Goal: Ask a question

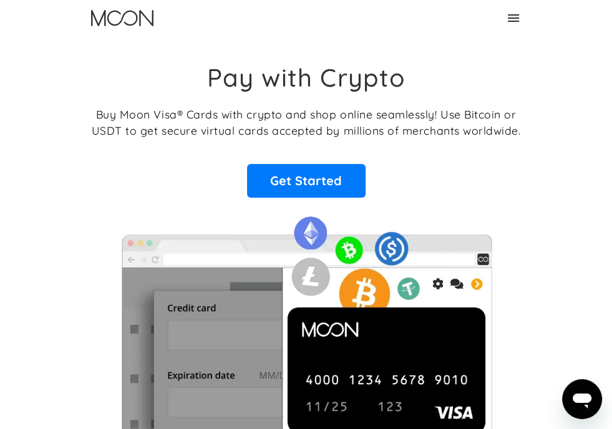
click at [0, 0] on link "Log In" at bounding box center [0, 0] width 0 height 0
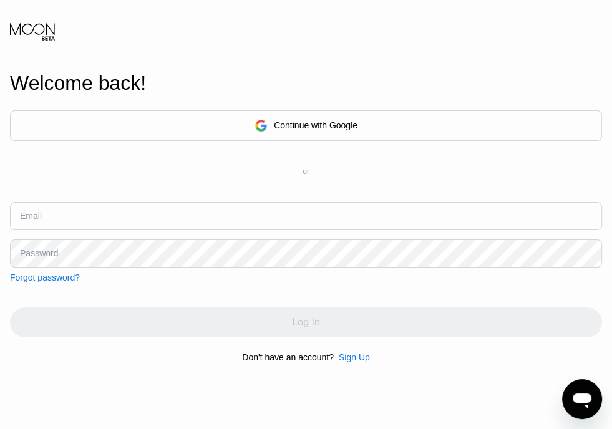
click at [277, 43] on div "Welcome back! Continue with Google or Email Password Forgot password? Log In Do…" at bounding box center [306, 217] width 612 height 472
click at [334, 123] on div "Continue with Google" at bounding box center [316, 125] width 84 height 10
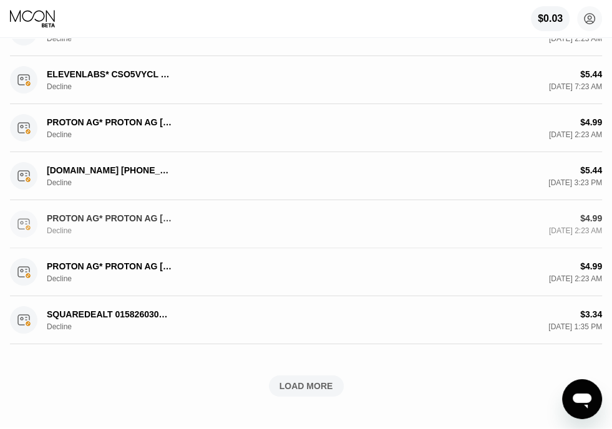
scroll to position [545, 0]
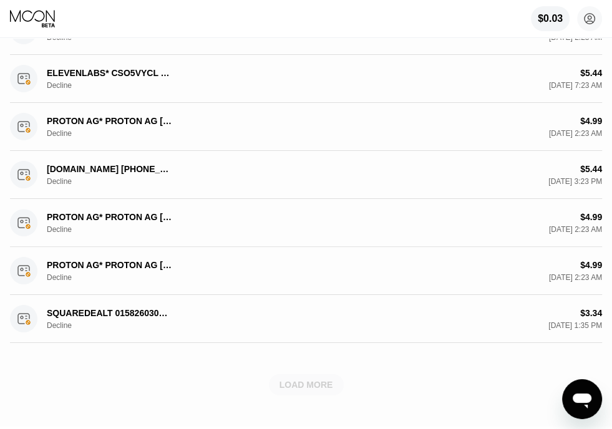
click at [309, 387] on div "LOAD MORE" at bounding box center [306, 384] width 54 height 11
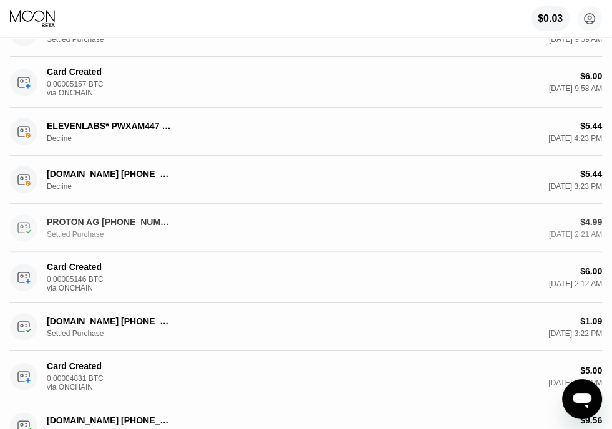
scroll to position [880, 0]
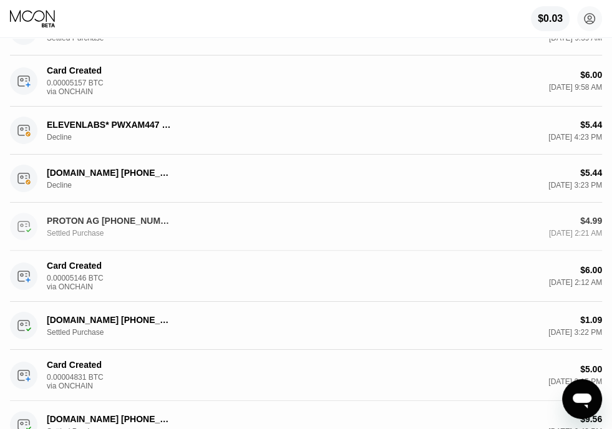
click at [230, 246] on div "PROTON AG [PHONE_NUMBER] CH Settled Purchase $4.99 [DATE] 2:21 AM" at bounding box center [306, 227] width 592 height 48
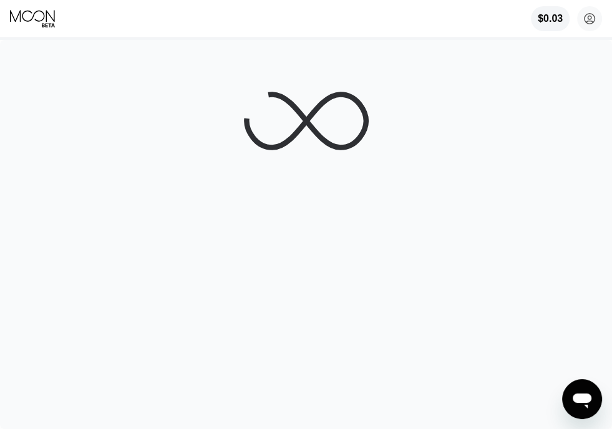
scroll to position [0, 0]
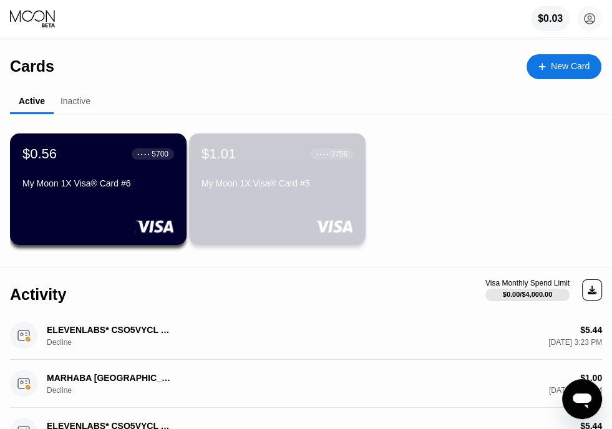
click at [334, 207] on div "$1.01 ● ● ● ● 3756 My Moon 1X Visa® Card #5" at bounding box center [277, 189] width 176 height 112
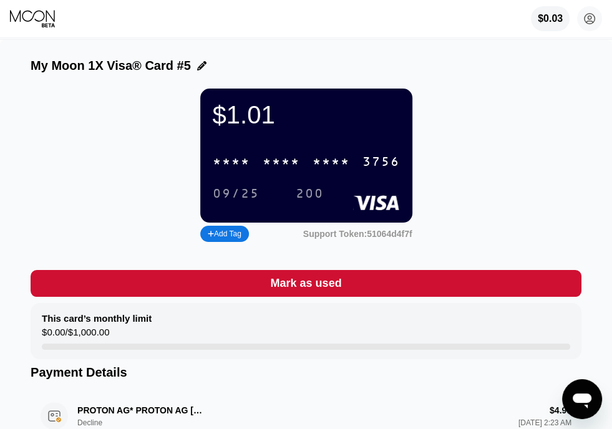
click at [239, 242] on div "Add Tag" at bounding box center [224, 234] width 49 height 16
click at [322, 238] on icon at bounding box center [325, 233] width 7 height 7
click at [43, 20] on icon at bounding box center [32, 16] width 45 height 12
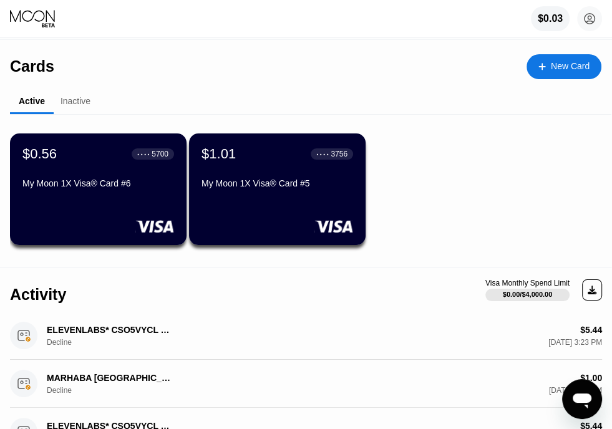
scroll to position [2, 0]
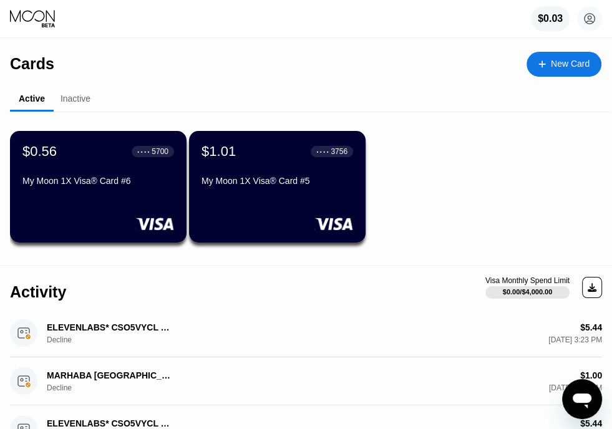
click at [74, 103] on div "Inactive" at bounding box center [75, 99] width 30 height 10
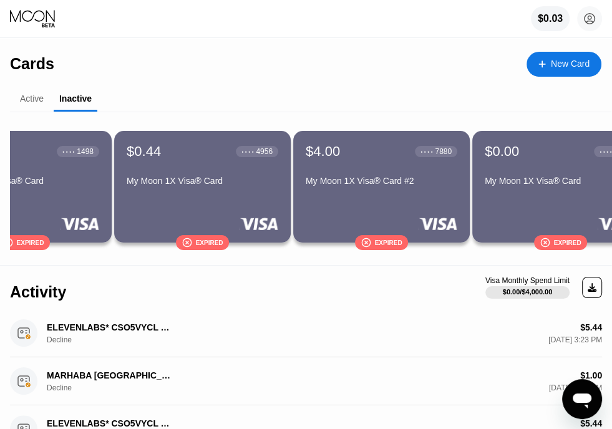
scroll to position [0, 0]
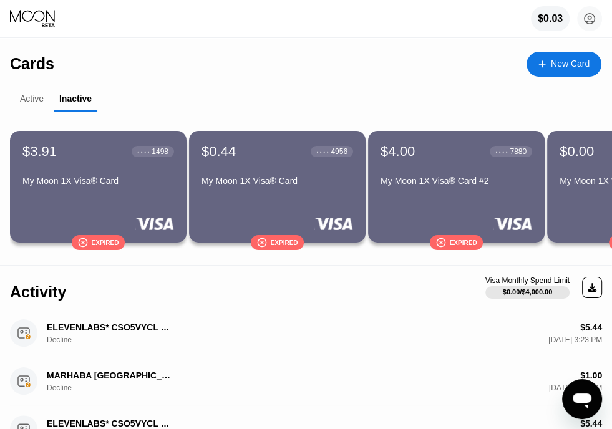
click at [137, 196] on div "$3.91 ● ● ● ● 1498 My Moon 1X Visa® Card  Expired" at bounding box center [98, 187] width 176 height 112
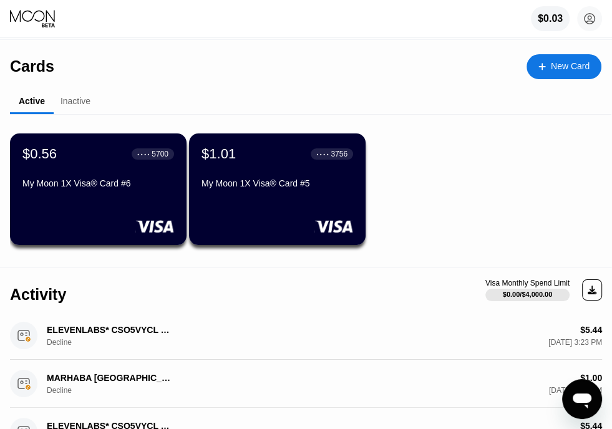
click at [83, 110] on div "Inactive" at bounding box center [76, 102] width 44 height 24
click at [83, 104] on div "Inactive" at bounding box center [75, 101] width 30 height 10
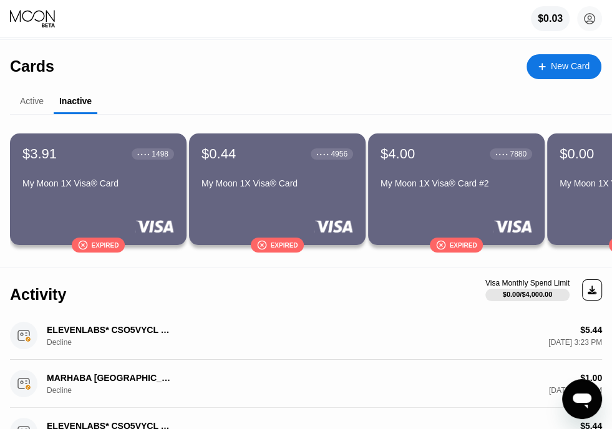
click at [584, 405] on icon "Open messaging window" at bounding box center [581, 399] width 22 height 22
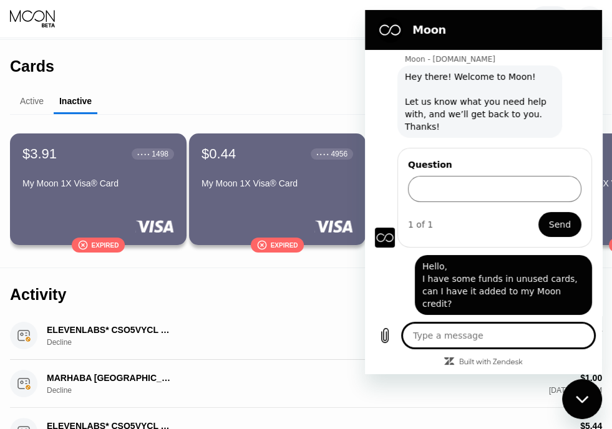
scroll to position [21, 0]
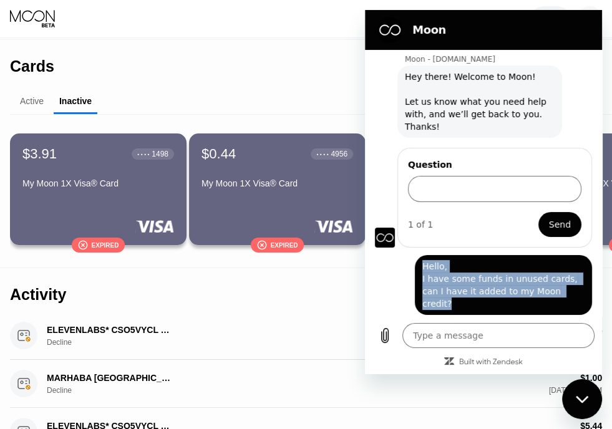
drag, startPoint x: 555, startPoint y: 290, endPoint x: 406, endPoint y: 257, distance: 152.5
click at [406, 257] on div "[PERSON_NAME][MEDICAL_DATA] says: Hello, I have some funds in unused cards, can…" at bounding box center [478, 281] width 227 height 67
copy span "Hello, I have some funds in unused cards, can I have it added to my Moon credit?"
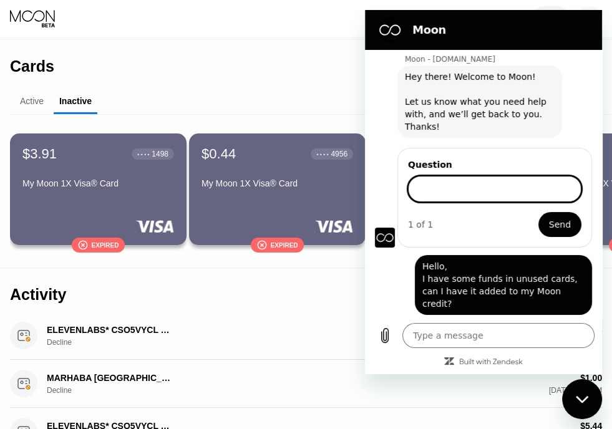
click at [469, 176] on input "Question" at bounding box center [494, 189] width 173 height 26
paste input "Hello, I have some funds in unused cards, can I have it added to my Moon credit?"
type input "Hello, I have some funds in unused cards, can I have it added to my Moon credit?"
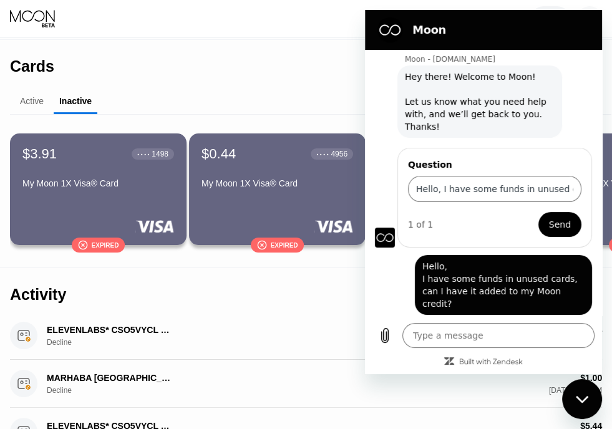
click at [549, 217] on span "Send" at bounding box center [560, 224] width 22 height 15
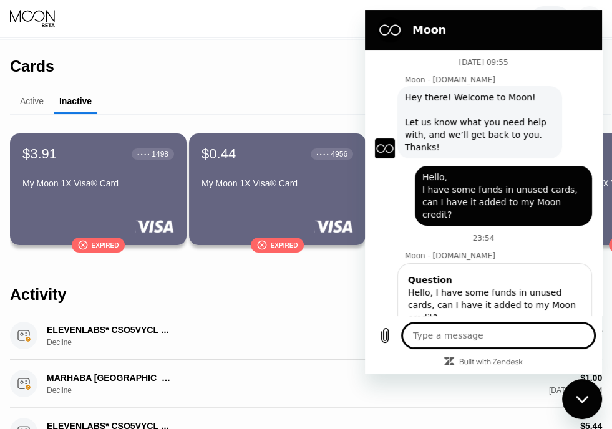
scroll to position [21, 0]
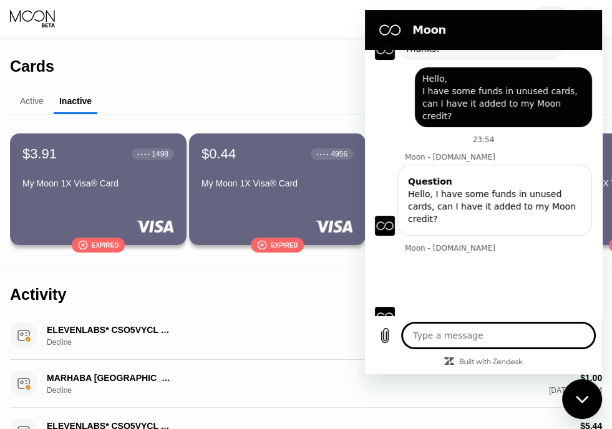
type textarea "x"
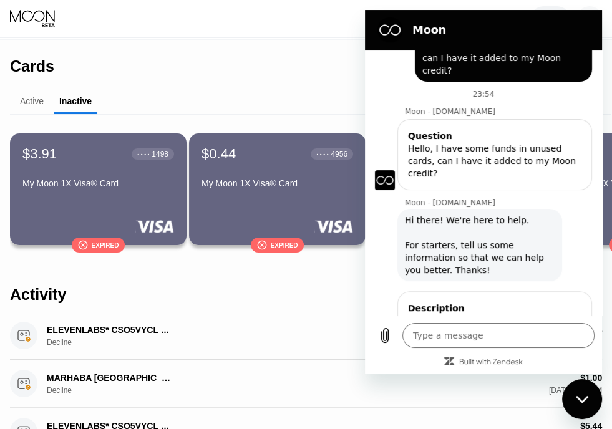
scroll to position [194, 0]
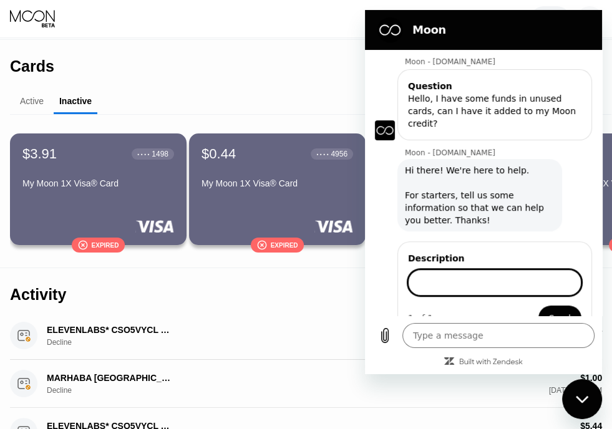
click at [449, 269] on input "Description" at bounding box center [494, 282] width 173 height 26
type input "Hello, I have some funds in unused cards, can I have it added to my Moon credit?"
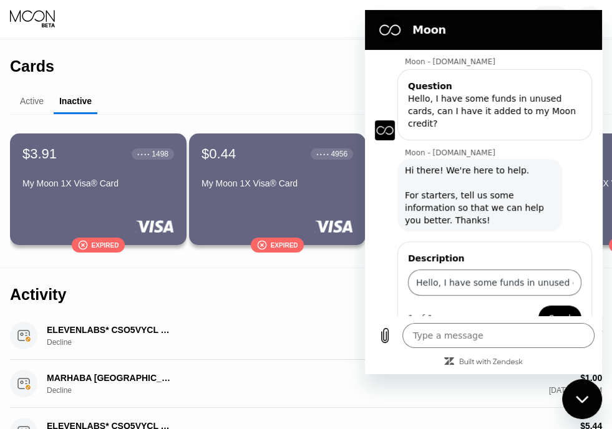
click at [553, 310] on span "Send" at bounding box center [560, 317] width 22 height 15
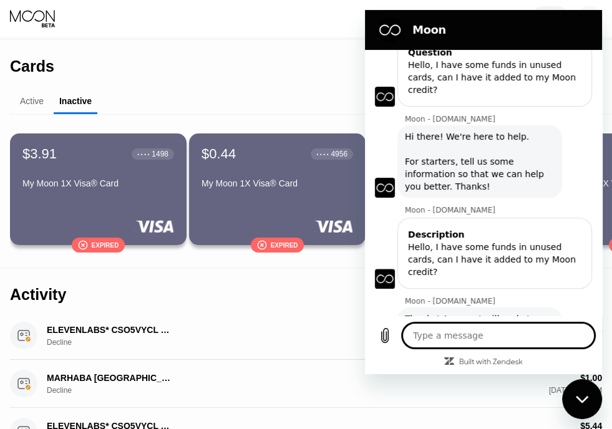
scroll to position [230, 0]
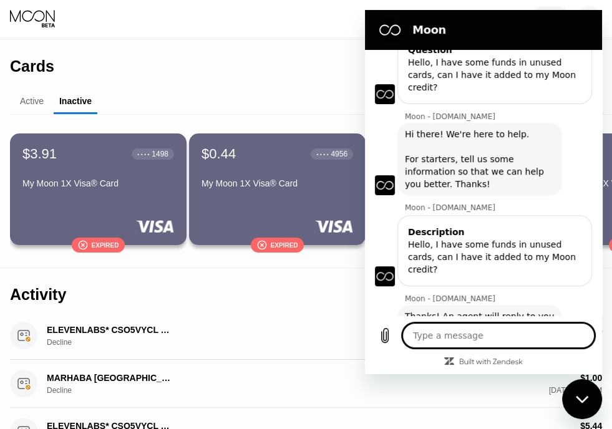
click at [279, 99] on div "Active Inactive" at bounding box center [310, 102] width 601 height 24
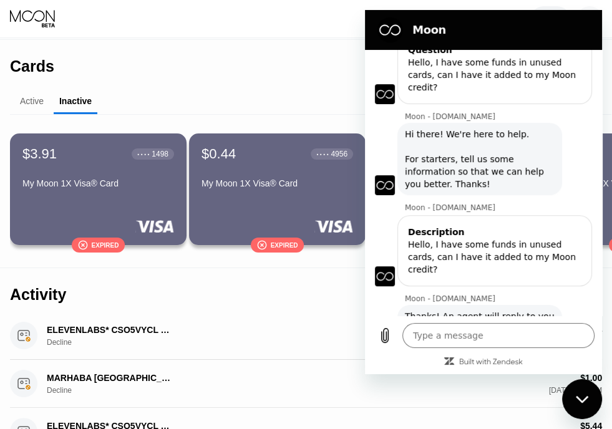
click at [584, 392] on div "Close messaging window" at bounding box center [581, 398] width 37 height 37
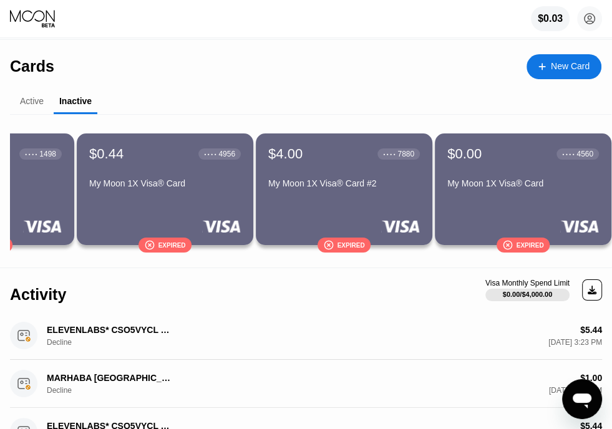
scroll to position [0, 0]
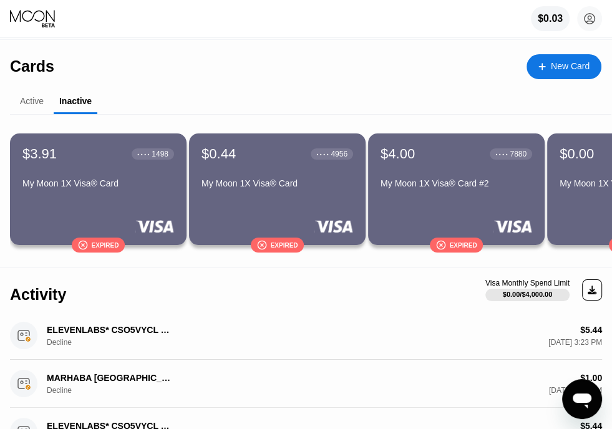
type textarea "x"
